Goal: Task Accomplishment & Management: Use online tool/utility

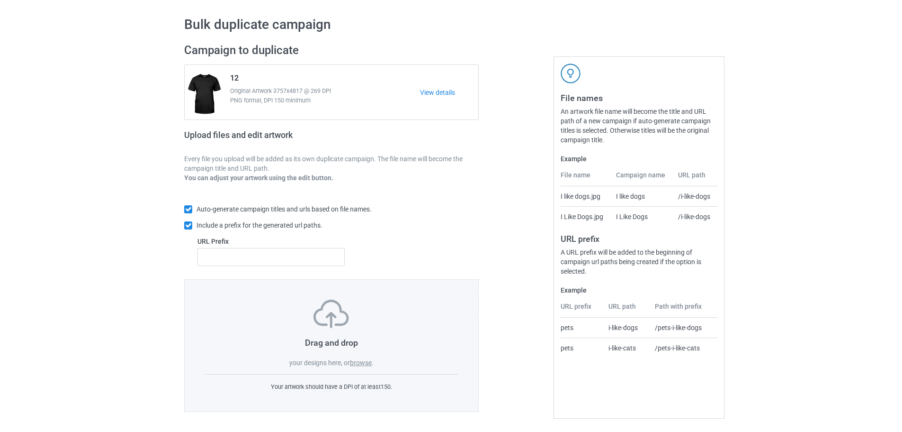
scroll to position [30, 0]
click at [362, 361] on label "browse" at bounding box center [361, 363] width 22 height 8
click at [0, 0] on input "browse" at bounding box center [0, 0] width 0 height 0
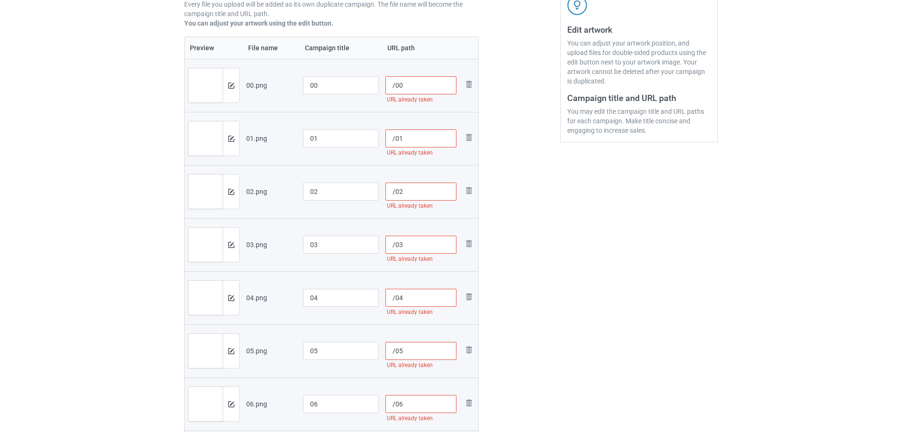
scroll to position [78, 0]
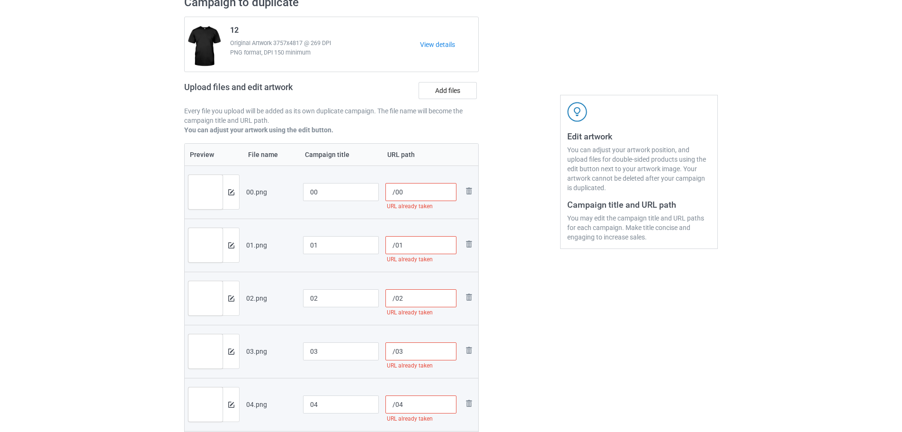
click at [396, 188] on input "/00" at bounding box center [422, 192] width 72 height 18
click at [395, 192] on input "/686800" at bounding box center [422, 192] width 72 height 18
type input "/686800"
click at [395, 249] on input "/01" at bounding box center [422, 245] width 72 height 18
paste input "6868"
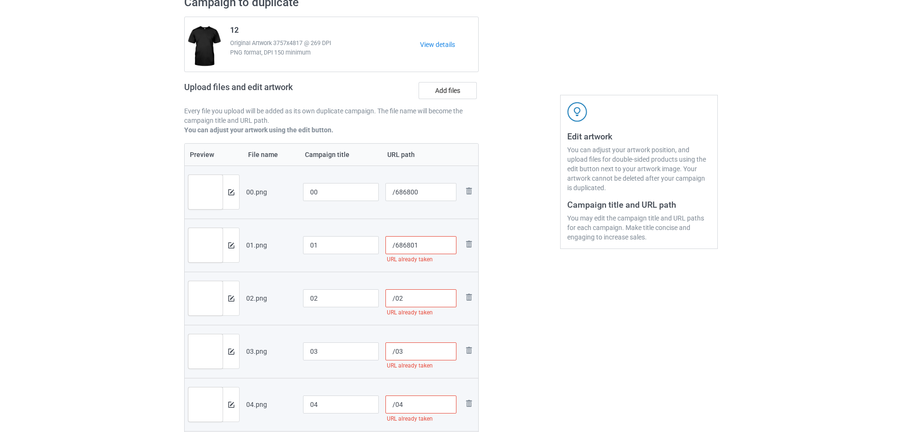
type input "/686801"
click at [395, 300] on input "/02" at bounding box center [422, 298] width 72 height 18
paste input "6868"
type input "/686802"
click at [396, 352] on input "/03" at bounding box center [422, 351] width 72 height 18
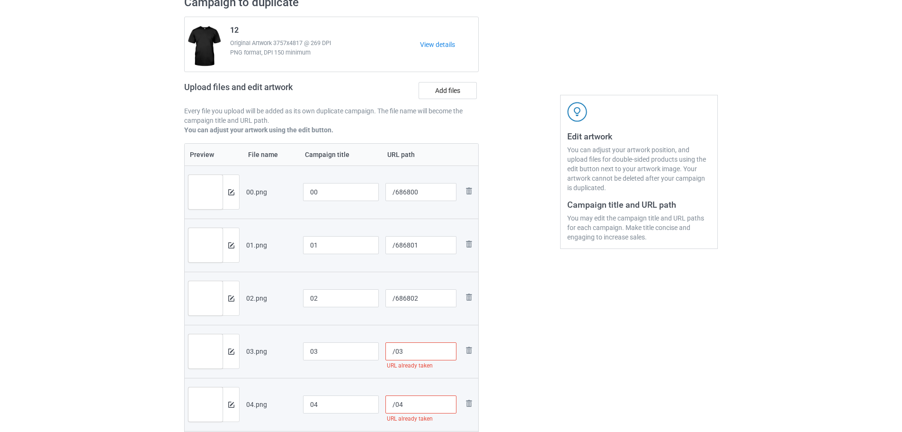
paste input "6868"
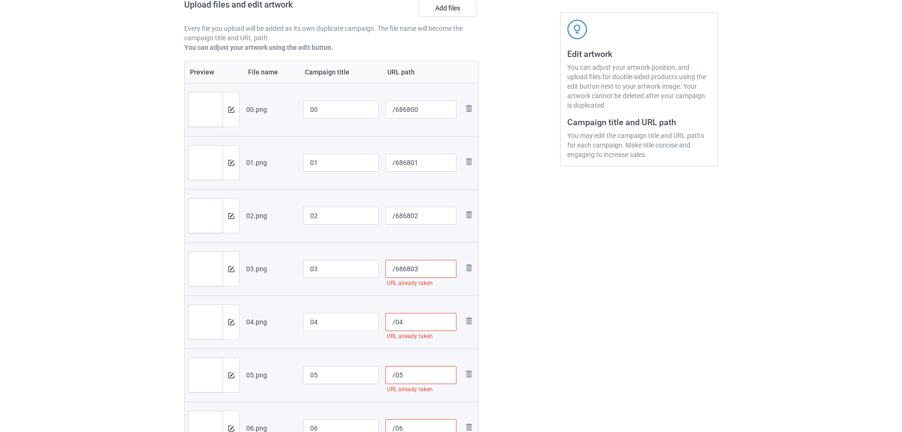
scroll to position [172, 0]
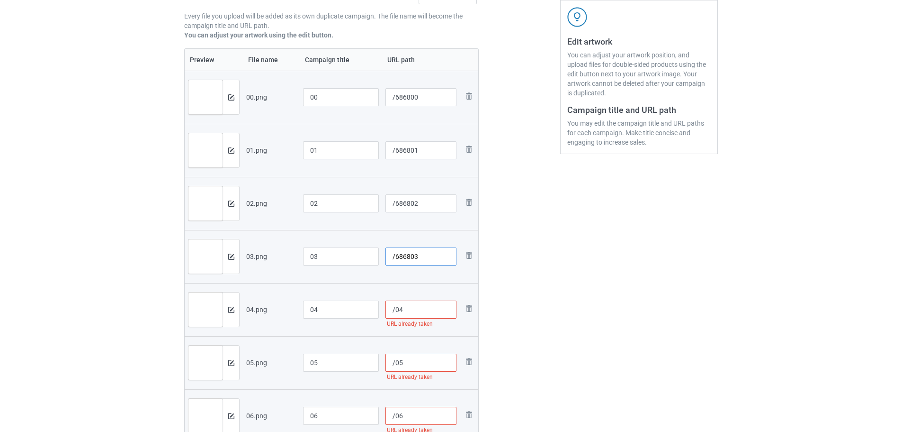
type input "/686803"
drag, startPoint x: 396, startPoint y: 309, endPoint x: 456, endPoint y: 299, distance: 60.9
click at [396, 309] on input "/04" at bounding box center [422, 309] width 72 height 18
paste input "6868"
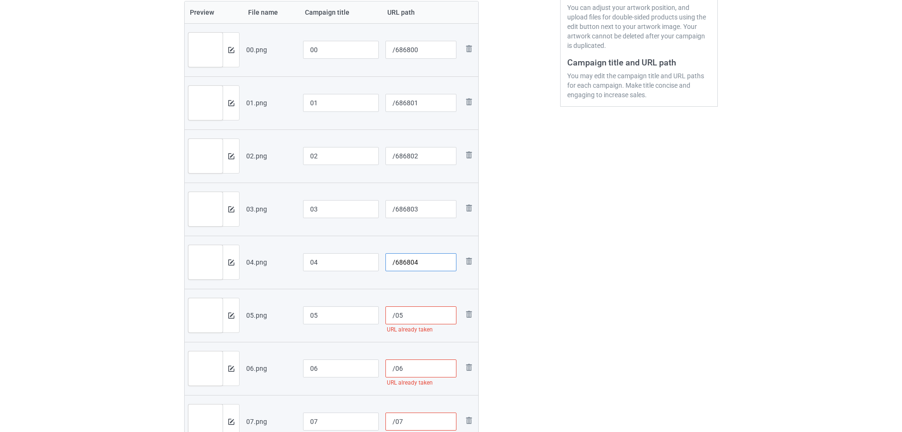
type input "/686804"
click at [394, 316] on input "/05" at bounding box center [422, 315] width 72 height 18
paste input "6868"
type input "/686805"
click at [396, 366] on input "/06" at bounding box center [422, 368] width 72 height 18
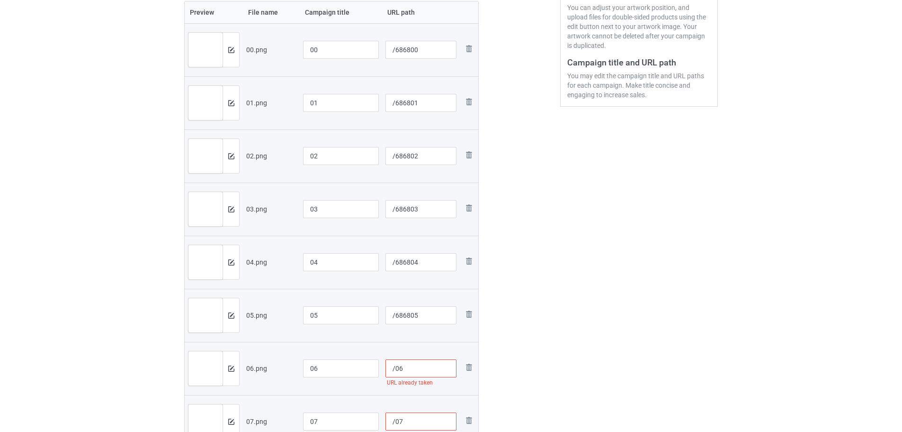
paste input "6868"
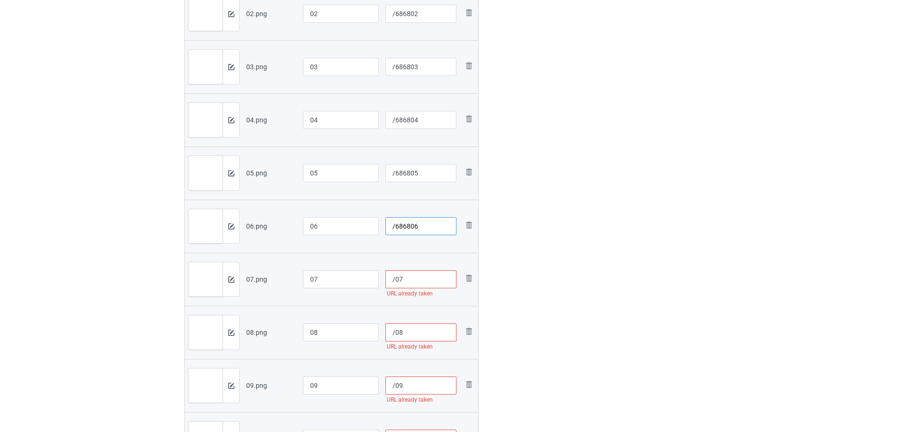
type input "/686806"
click at [395, 282] on input "/07" at bounding box center [422, 279] width 72 height 18
paste input "6868"
type input "/686807"
click at [394, 332] on input "/08" at bounding box center [422, 332] width 72 height 18
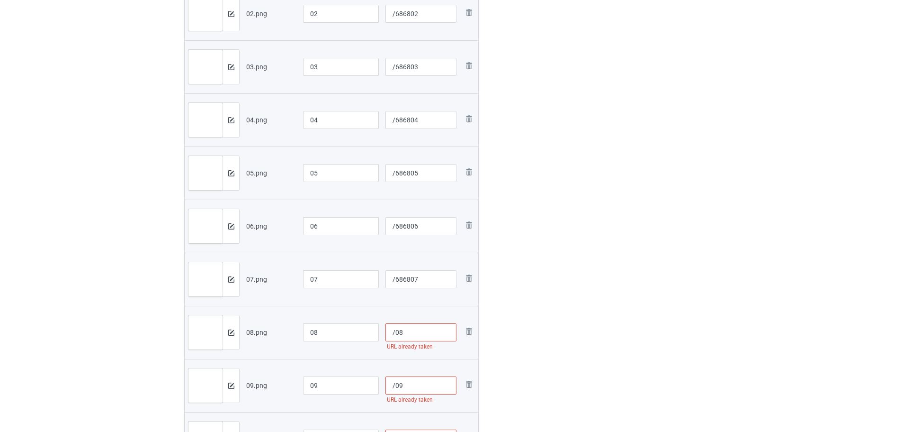
paste input "6868"
type input "/686808"
click at [393, 387] on input "/09" at bounding box center [422, 385] width 72 height 18
click at [394, 386] on input "/09" at bounding box center [422, 385] width 72 height 18
paste input "6868"
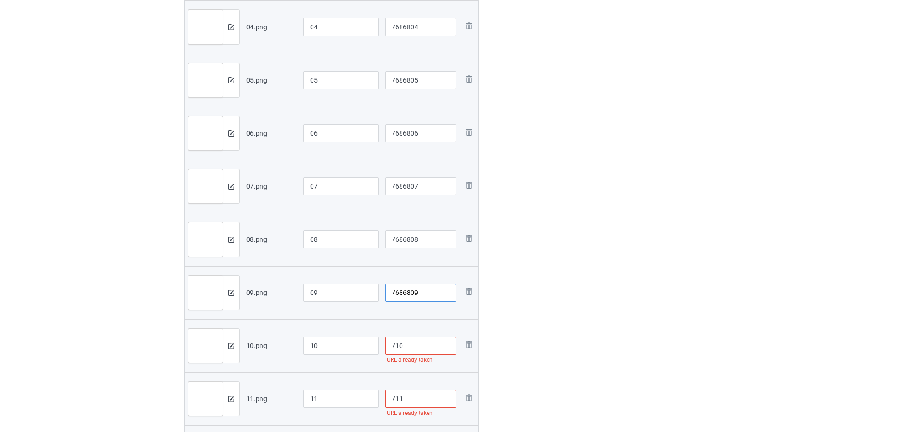
scroll to position [457, 0]
type input "/686809"
click at [396, 342] on input "/10" at bounding box center [422, 343] width 72 height 18
paste input "6868"
type input "/686810"
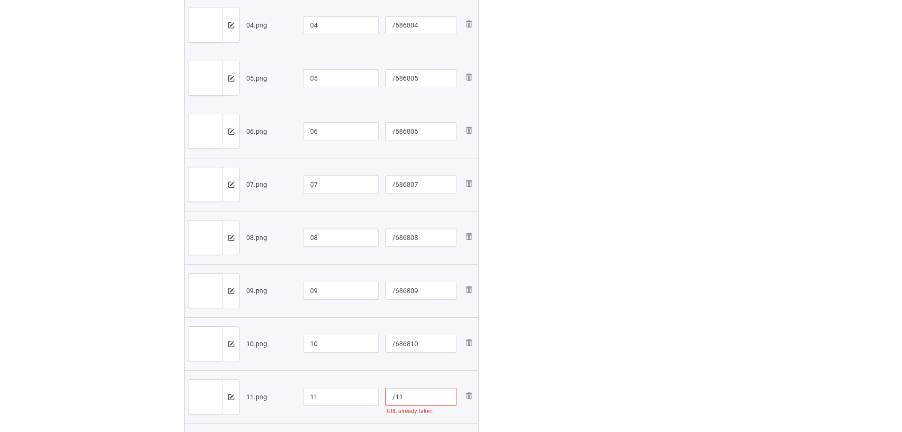
click at [394, 397] on input "/11" at bounding box center [422, 396] width 72 height 18
paste input "6868"
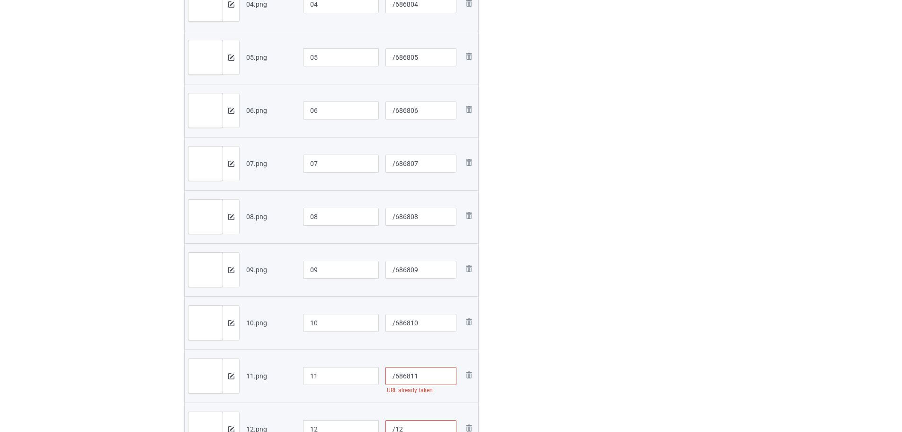
scroll to position [551, 0]
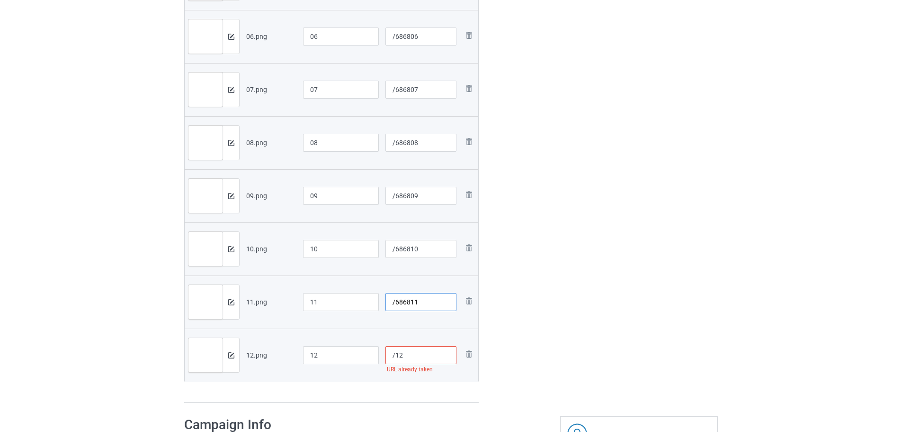
type input "/686811"
click at [394, 357] on input "/12" at bounding box center [422, 355] width 72 height 18
paste input "6868"
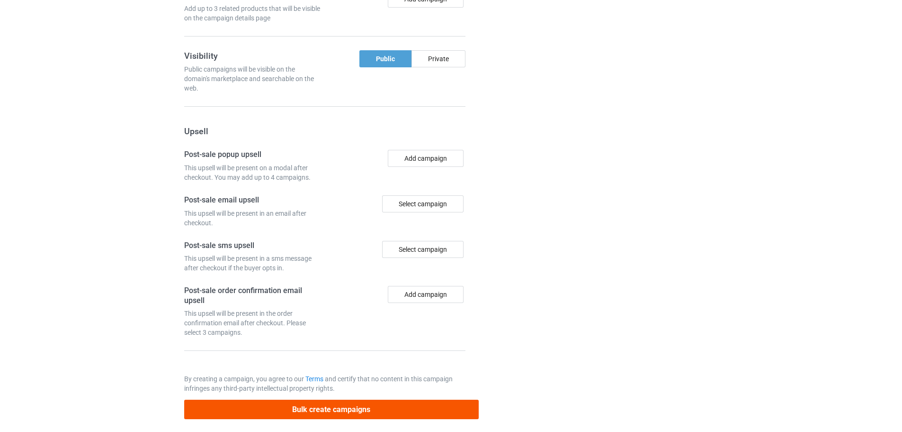
type input "/686812"
click at [355, 405] on button "Bulk create campaigns" at bounding box center [331, 408] width 295 height 19
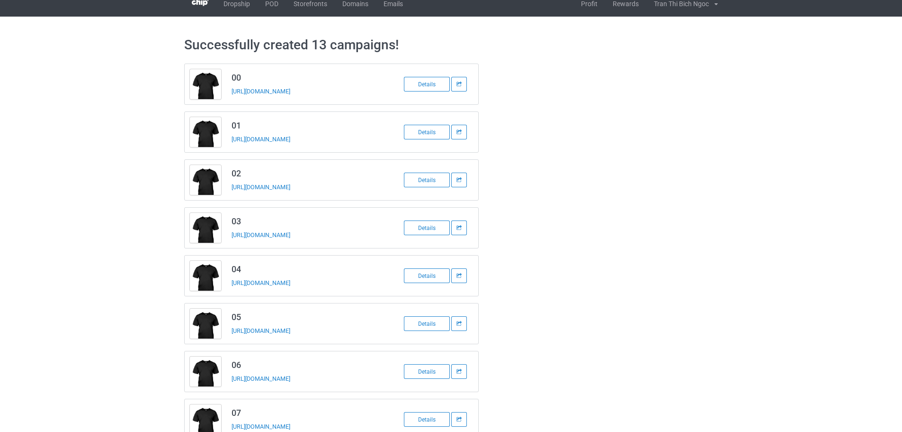
scroll to position [0, 0]
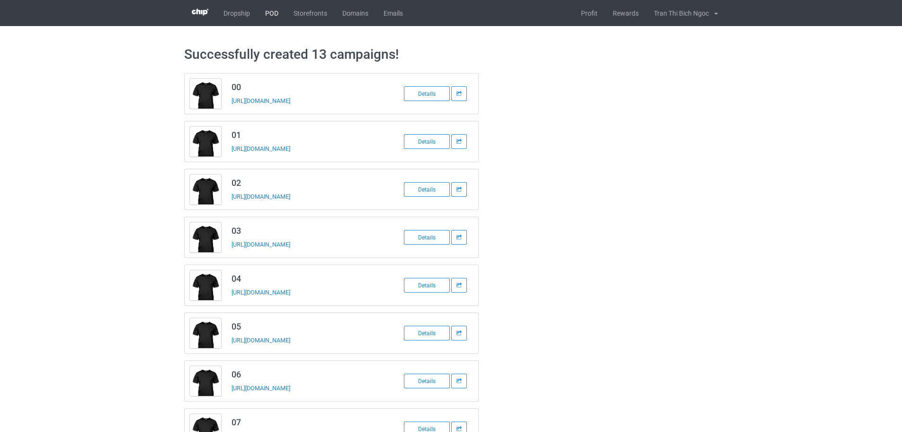
click at [264, 21] on link "POD" at bounding box center [272, 13] width 28 height 26
click at [271, 13] on link "POD" at bounding box center [272, 13] width 28 height 26
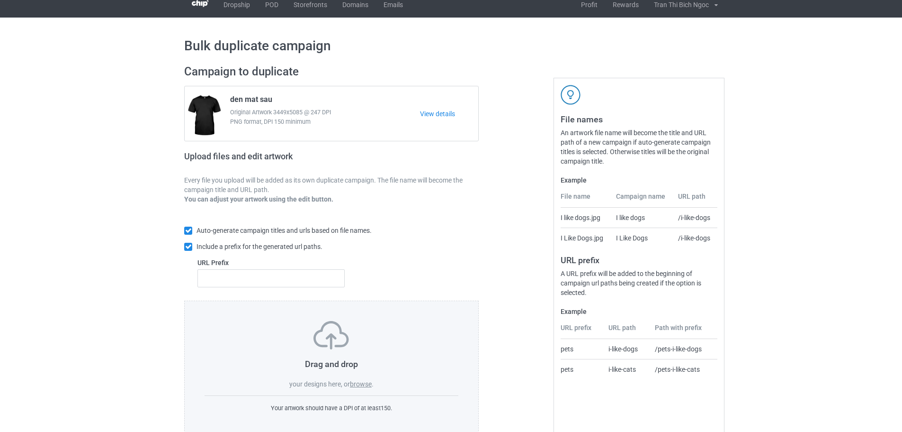
scroll to position [30, 0]
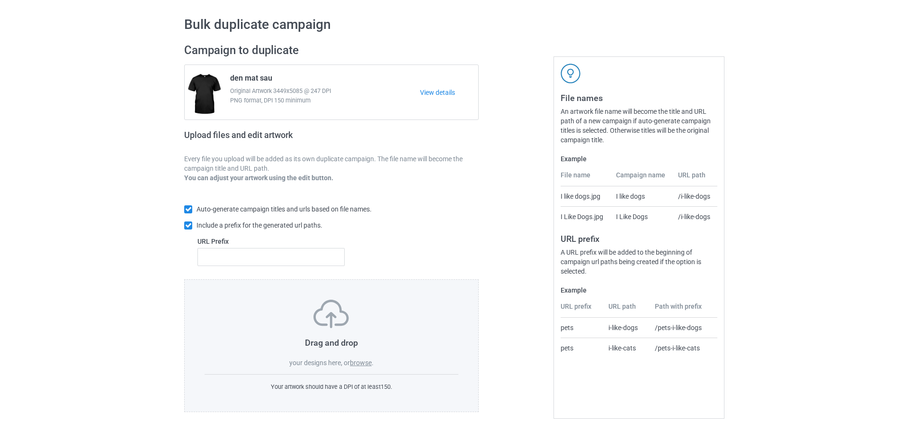
click at [362, 364] on label "browse" at bounding box center [361, 363] width 22 height 8
click at [0, 0] on input "browse" at bounding box center [0, 0] width 0 height 0
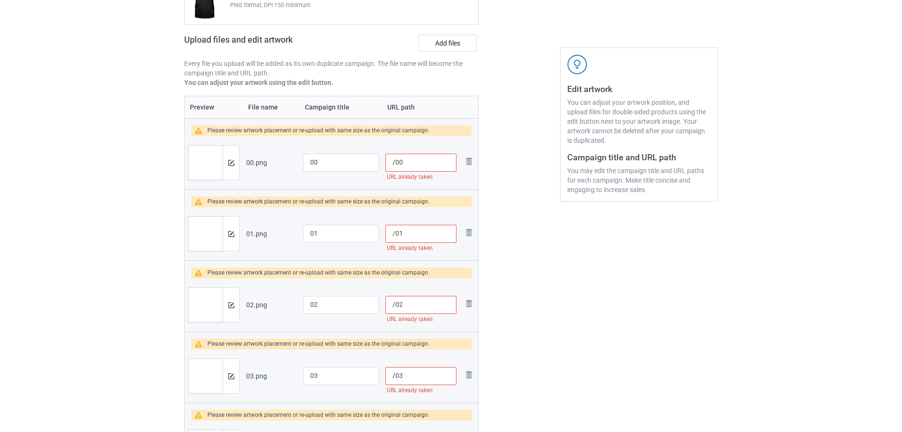
scroll to position [0, 0]
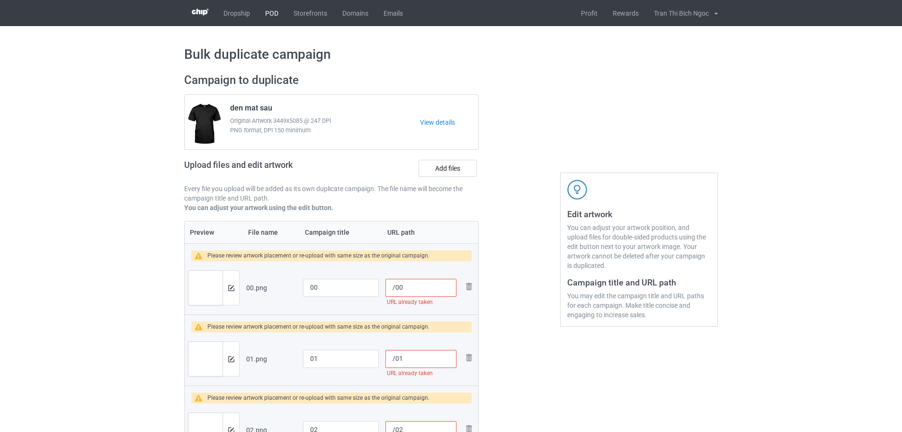
click at [269, 18] on link "POD" at bounding box center [272, 13] width 28 height 26
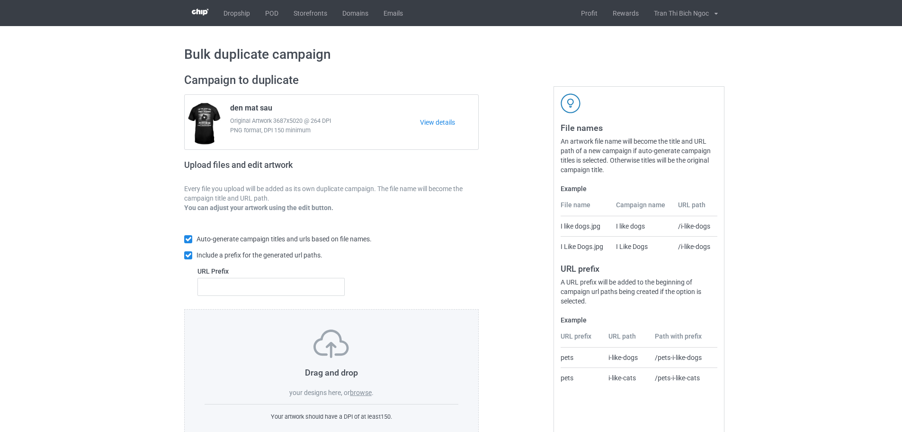
scroll to position [30, 0]
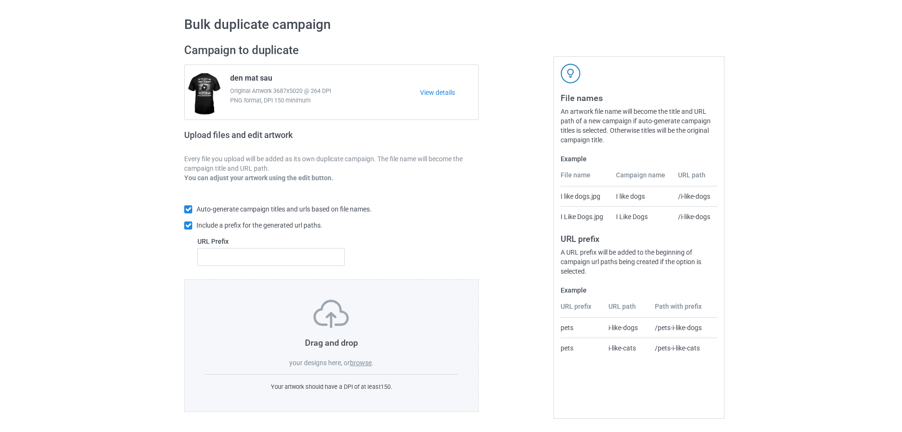
click at [367, 363] on label "browse" at bounding box center [361, 363] width 22 height 8
click at [0, 0] on input "browse" at bounding box center [0, 0] width 0 height 0
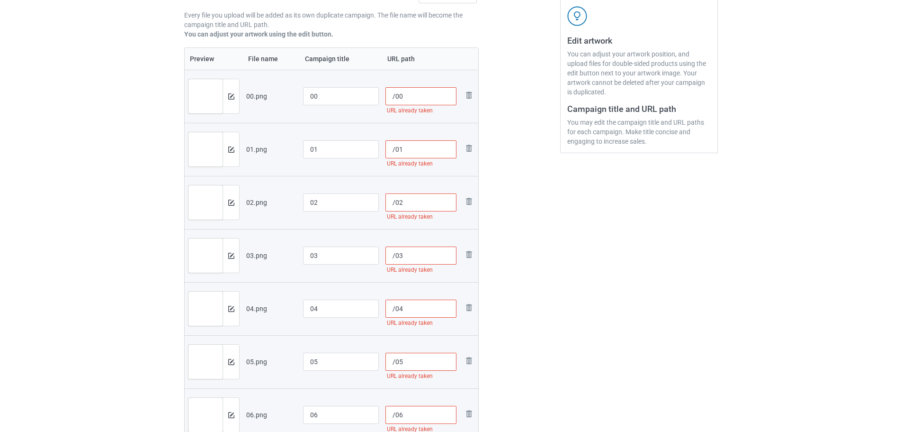
scroll to position [172, 0]
click at [396, 100] on input "/00" at bounding box center [422, 97] width 72 height 18
paste input "6868"
type input "/6868686800"
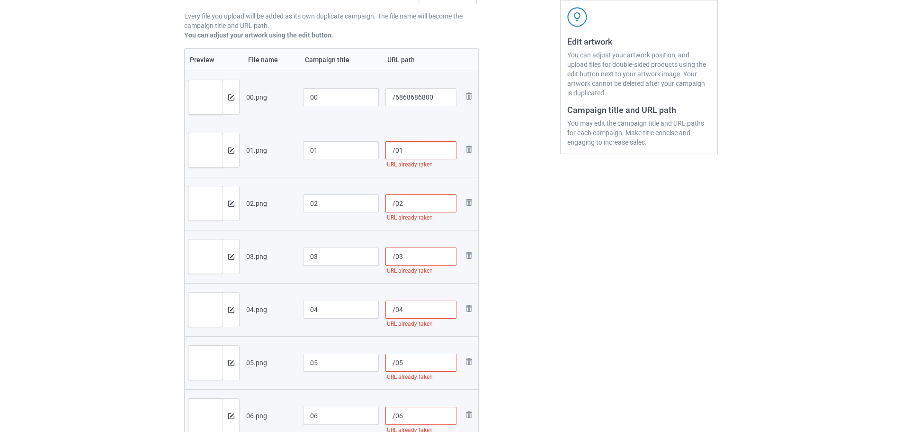
click at [394, 152] on input "/01" at bounding box center [422, 150] width 72 height 18
paste input "6868"
type input "/6868686801"
click at [394, 203] on input "/02" at bounding box center [422, 203] width 72 height 18
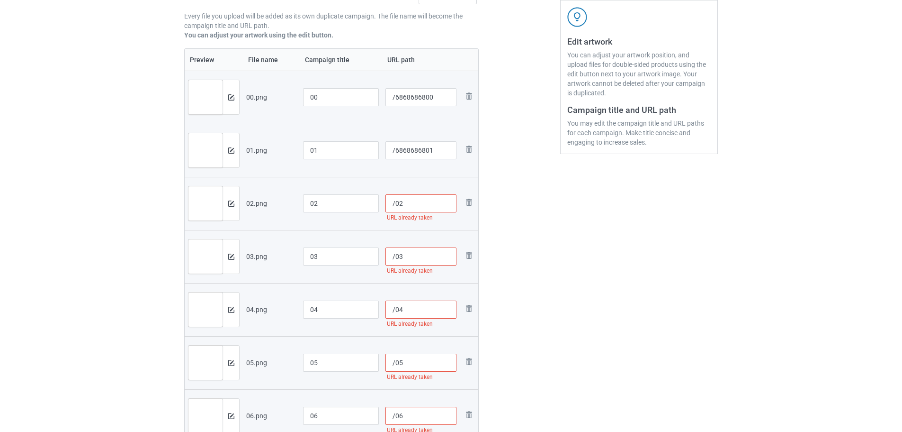
paste input "6868"
type input "/6868686802"
click at [396, 258] on input "/03" at bounding box center [422, 256] width 72 height 18
paste input "6868"
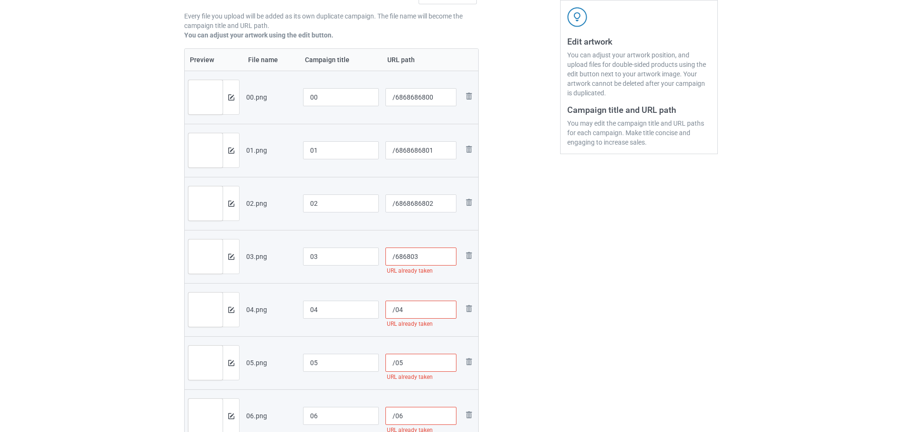
paste input "6868"
type input "/6868686803"
click at [393, 309] on input "/04" at bounding box center [422, 309] width 72 height 18
click at [395, 308] on input "/04" at bounding box center [422, 309] width 72 height 18
paste input "6868"
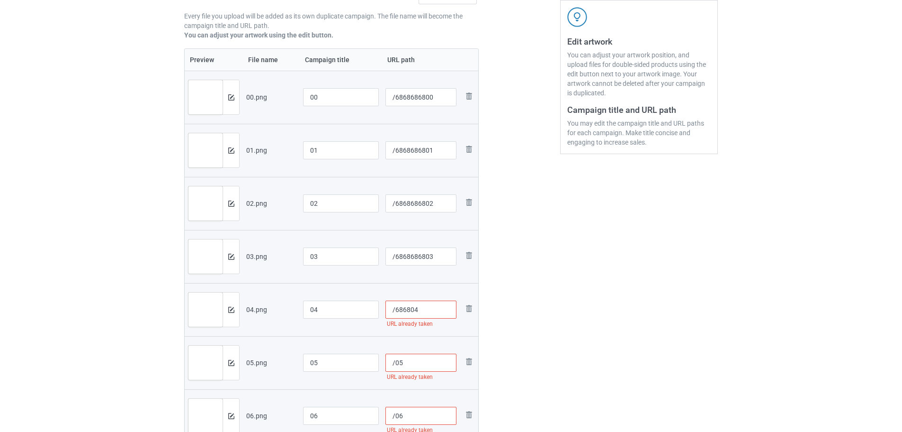
paste input "6868"
type input "/6868686804"
click at [395, 362] on input "/05" at bounding box center [422, 362] width 72 height 18
paste input "6868"
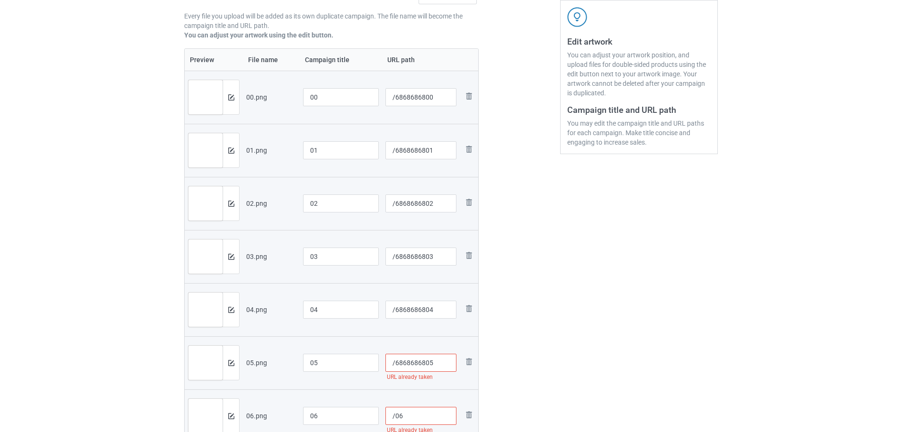
type input "/6868686805"
click at [396, 416] on input "/06" at bounding box center [422, 415] width 72 height 18
paste input "6868"
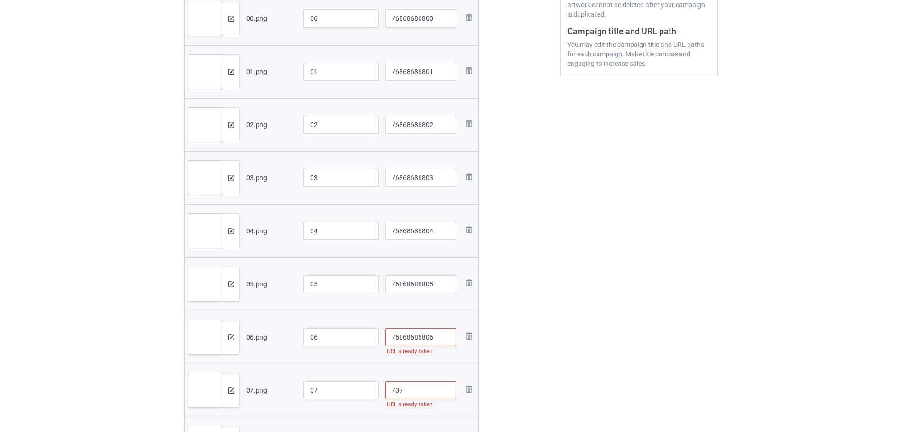
scroll to position [315, 0]
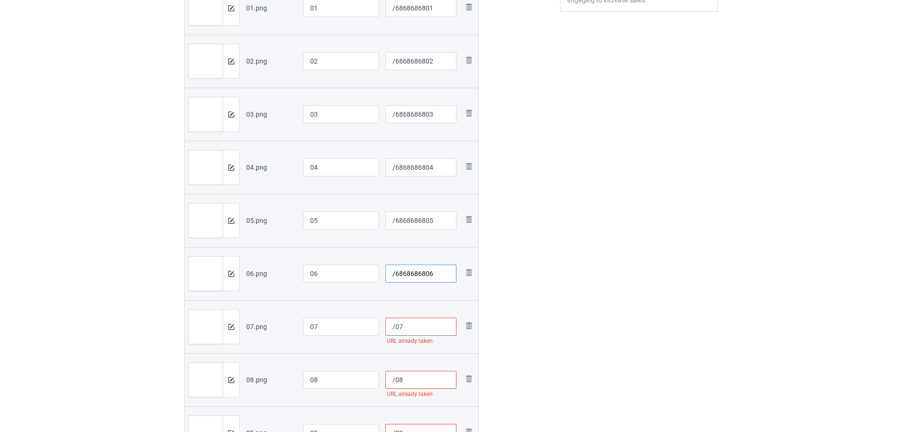
type input "/6868686806"
click at [396, 330] on input "/07" at bounding box center [422, 326] width 72 height 18
paste input "6868"
type input "/6868686807"
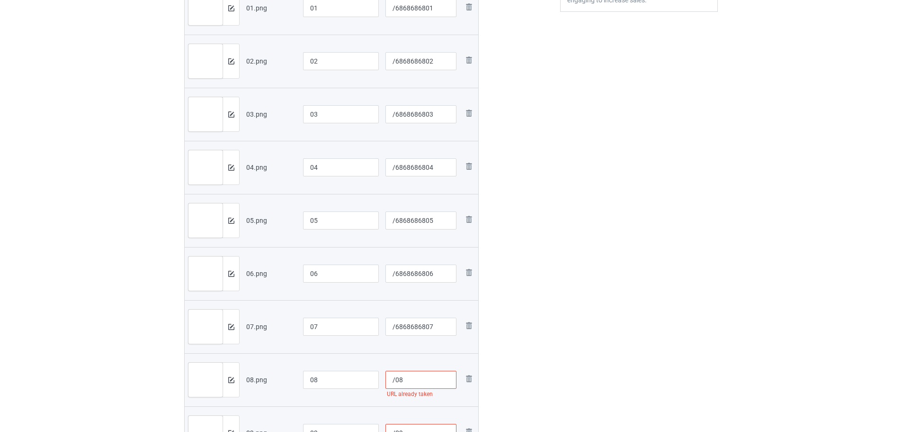
click at [394, 378] on input "/08" at bounding box center [422, 379] width 72 height 18
paste input "6868"
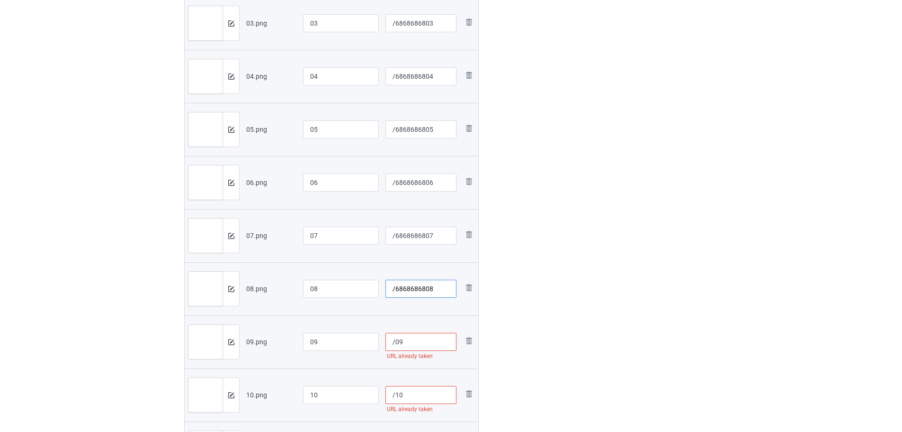
scroll to position [409, 0]
type input "/6868686808"
click at [393, 339] on input "/09" at bounding box center [422, 338] width 72 height 18
click at [396, 338] on input "/09" at bounding box center [422, 338] width 72 height 18
paste input "6868"
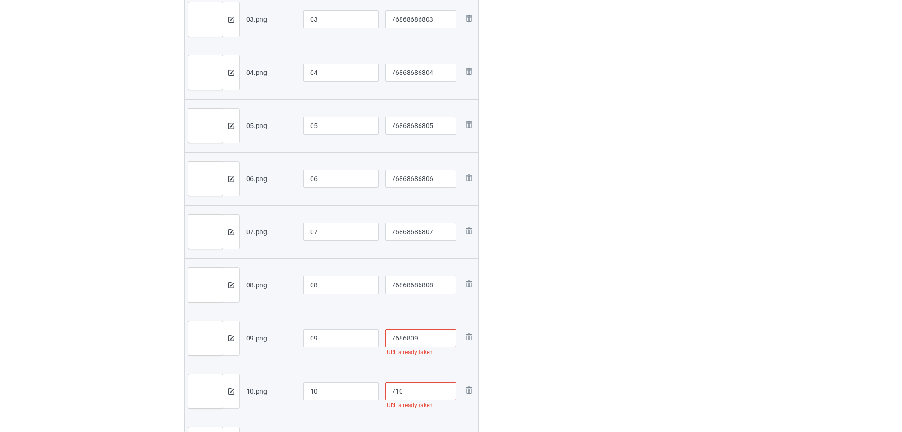
paste input "6868"
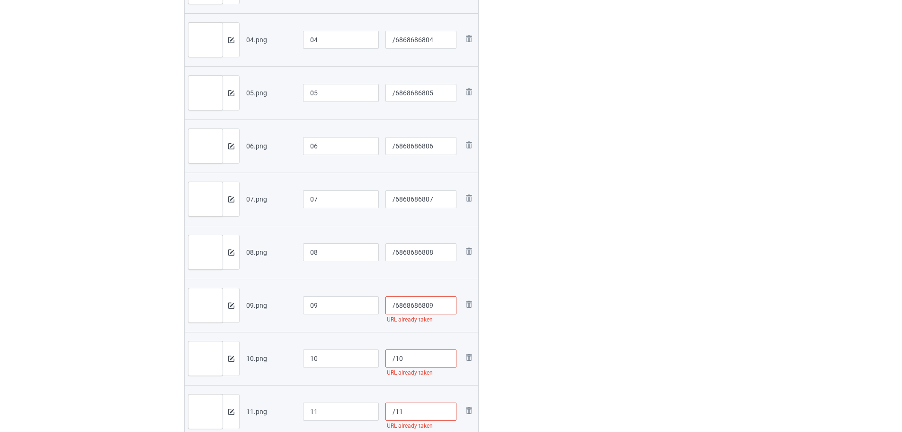
scroll to position [457, 0]
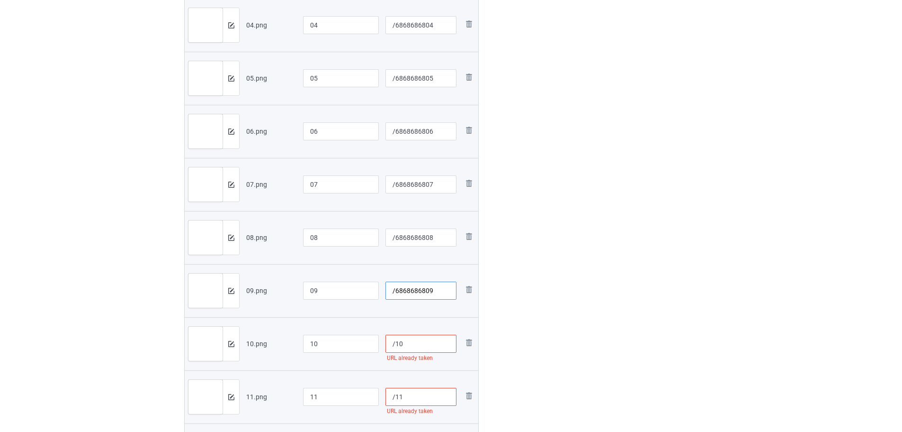
type input "/6868686809"
click at [396, 342] on input "/10" at bounding box center [422, 343] width 72 height 18
paste input "6868"
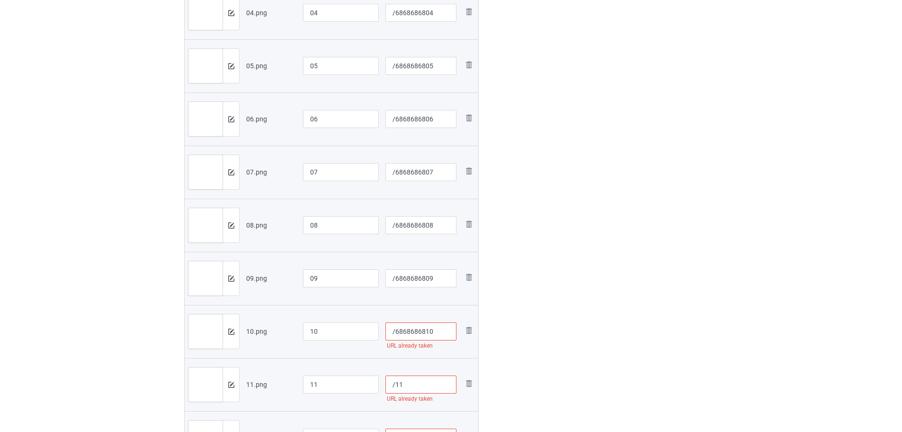
scroll to position [504, 0]
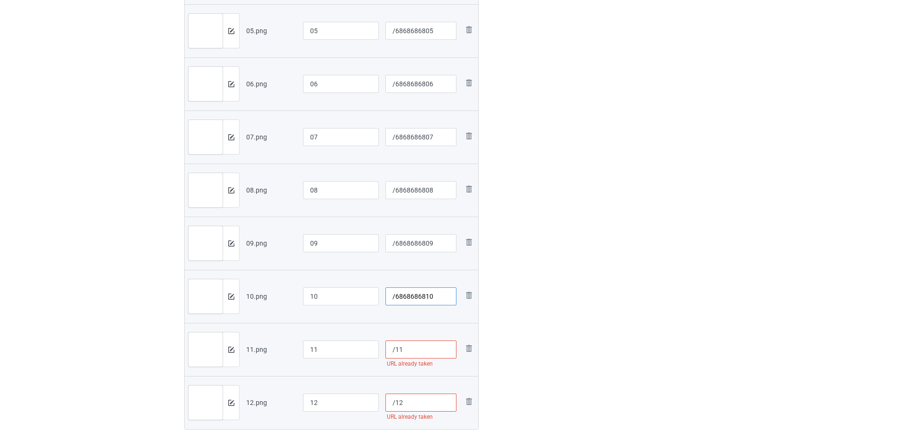
type input "/6868686810"
click at [396, 347] on input "/11" at bounding box center [422, 349] width 72 height 18
paste input "6868"
type input "/6868686811"
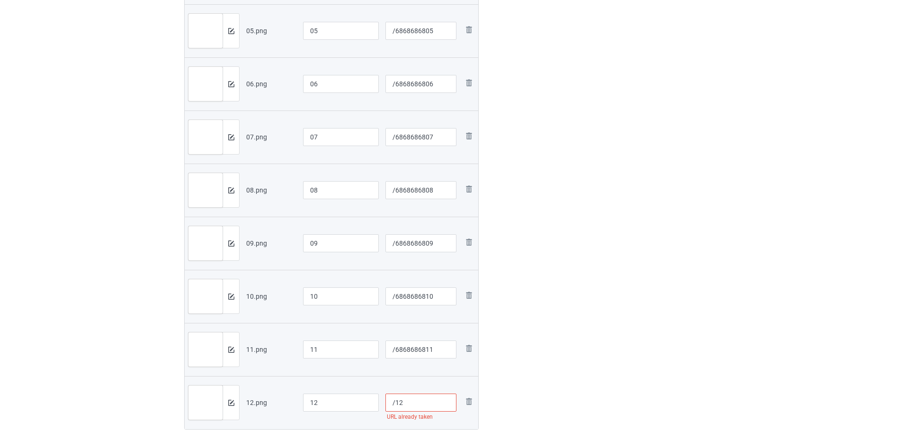
click at [396, 401] on input "/12" at bounding box center [422, 402] width 72 height 18
paste input "6868"
type input "/6868686812"
click at [594, 310] on div "Edit artwork You can adjust your artwork position, and upload files for double-…" at bounding box center [639, 9] width 171 height 894
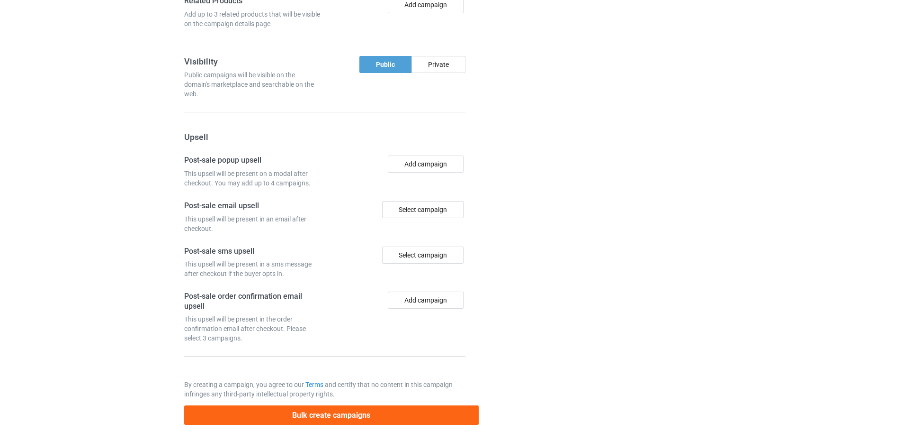
scroll to position [1412, 0]
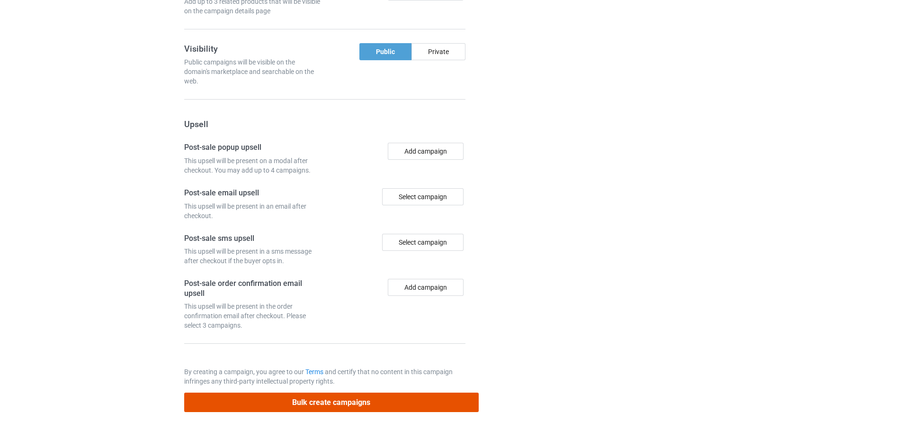
click at [353, 403] on button "Bulk create campaigns" at bounding box center [331, 401] width 295 height 19
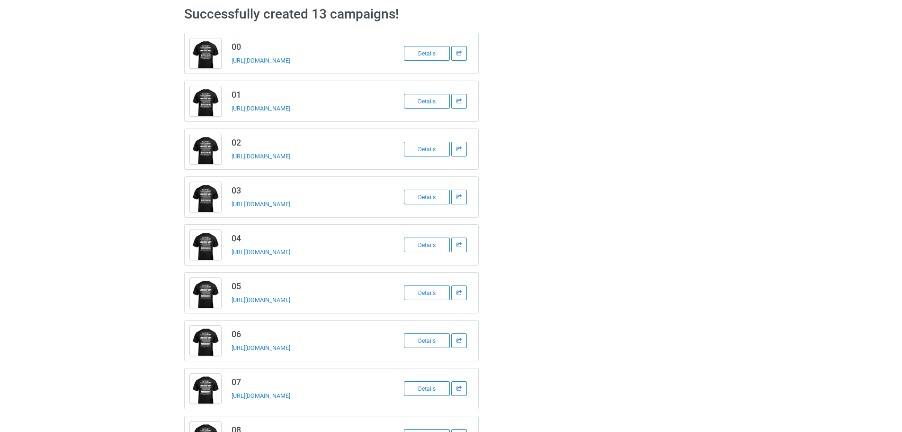
scroll to position [0, 0]
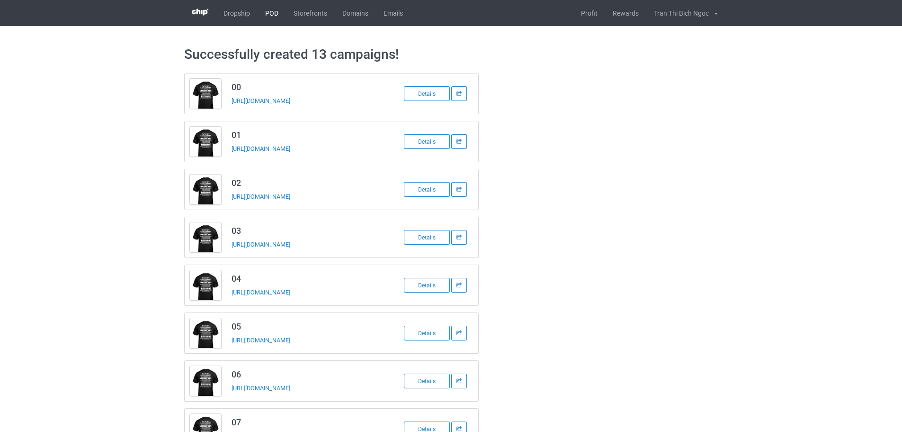
click at [276, 15] on link "POD" at bounding box center [272, 13] width 28 height 26
